Goal: Find specific page/section: Find specific page/section

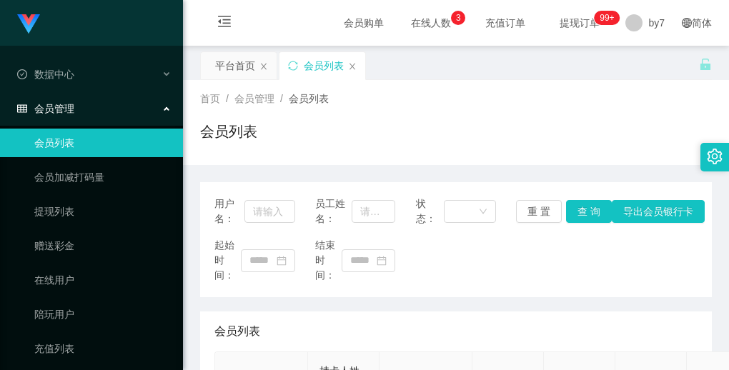
scroll to position [83, 0]
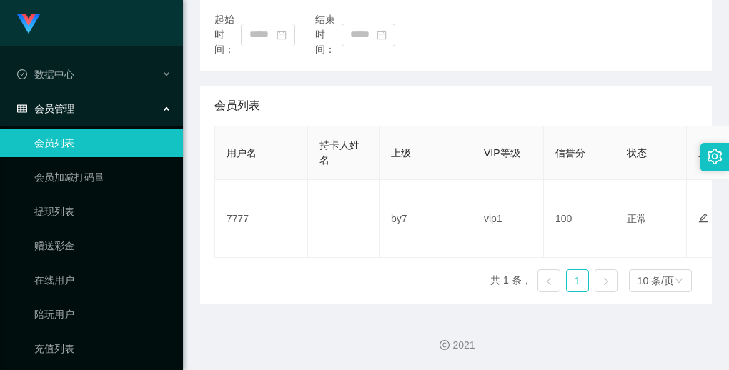
scroll to position [154, 0]
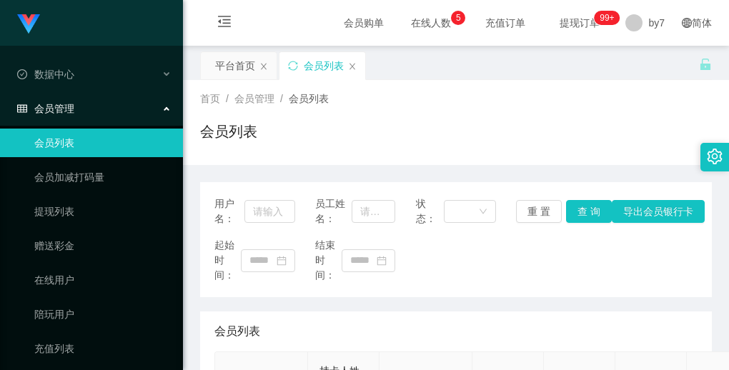
scroll to position [214, 0]
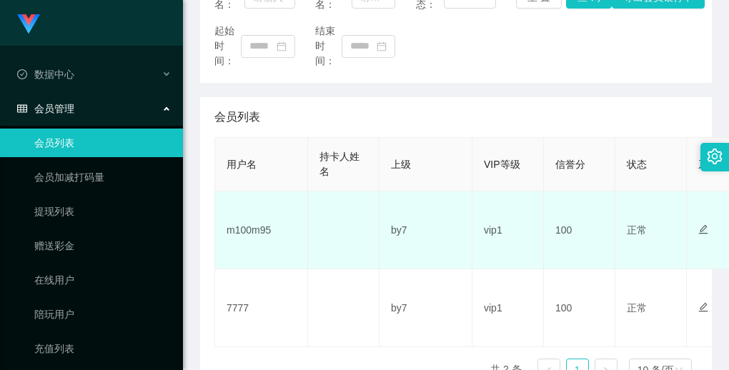
click at [261, 230] on td "m100m95" at bounding box center [261, 231] width 93 height 78
click at [261, 231] on td "m100m95" at bounding box center [261, 231] width 93 height 78
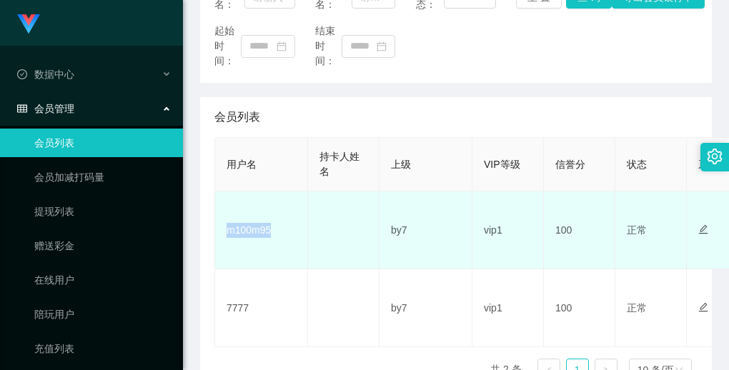
click at [261, 231] on td "m100m95" at bounding box center [261, 231] width 93 height 78
click at [402, 212] on td "by7" at bounding box center [426, 231] width 93 height 78
